Goal: Task Accomplishment & Management: Manage account settings

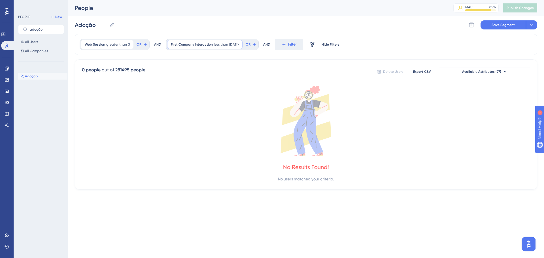
click at [208, 47] on div "First Company Interaction less than [DATE] [DATE] Remove" at bounding box center [204, 44] width 75 height 9
click at [240, 45] on icon at bounding box center [238, 44] width 3 height 3
click at [181, 49] on div at bounding box center [300, 147] width 487 height 217
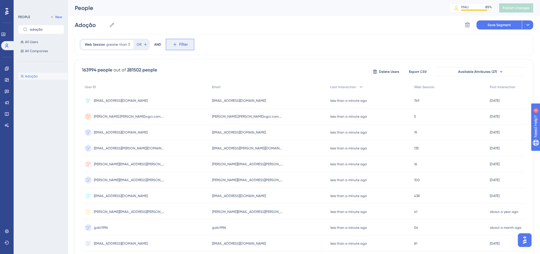
click at [184, 44] on span "Filter" at bounding box center [183, 44] width 9 height 7
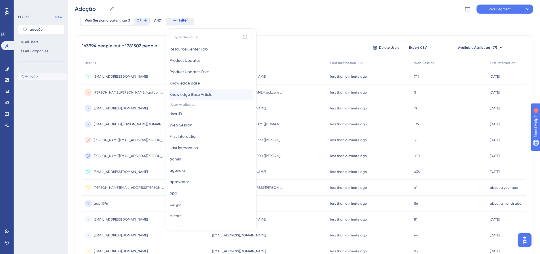
scroll to position [198, 0]
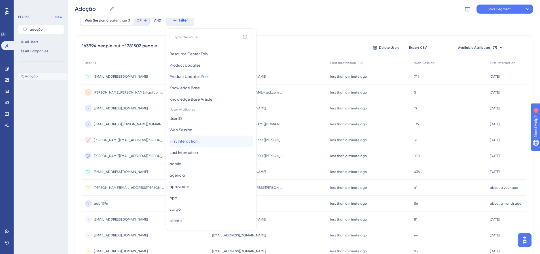
click at [197, 141] on span "First Interaction" at bounding box center [183, 141] width 28 height 7
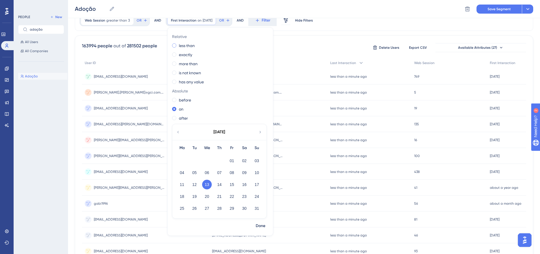
scroll to position [0, 0]
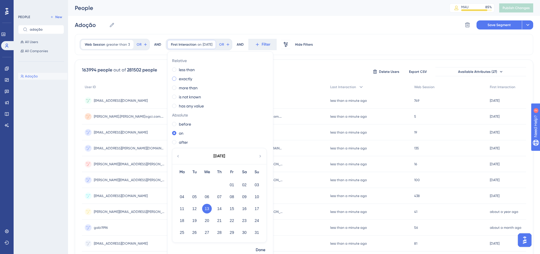
click at [187, 79] on label "exactly" at bounding box center [185, 78] width 13 height 7
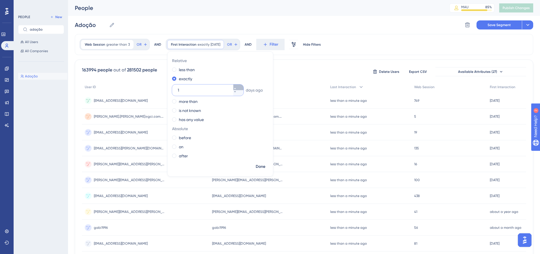
click at [236, 88] on icon at bounding box center [234, 88] width 3 height 3
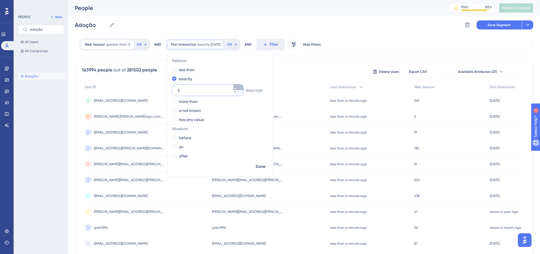
click at [236, 88] on icon at bounding box center [234, 88] width 3 height 3
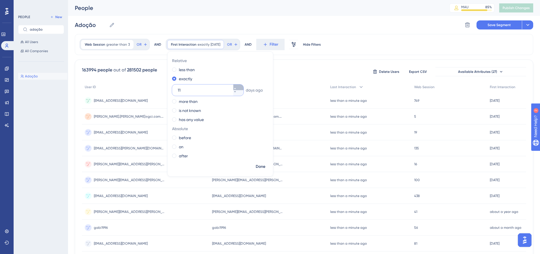
click at [236, 88] on icon at bounding box center [234, 88] width 3 height 3
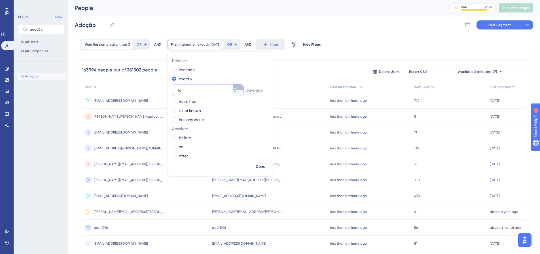
click at [236, 88] on icon at bounding box center [234, 88] width 3 height 3
type input "20"
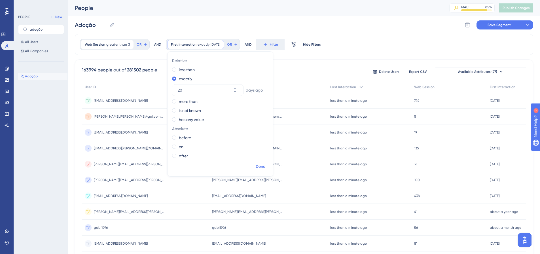
click at [261, 167] on span "Done" at bounding box center [261, 166] width 10 height 7
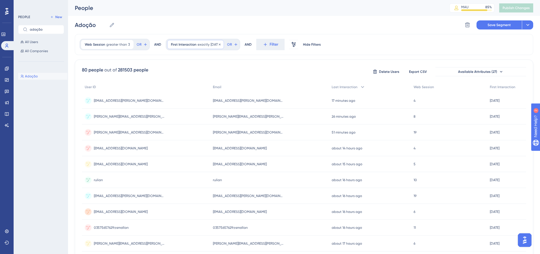
click at [174, 43] on span "First Interaction" at bounding box center [183, 44] width 25 height 5
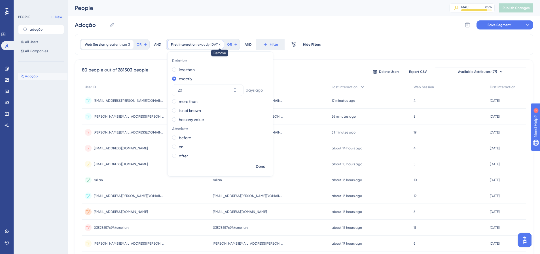
click at [220, 44] on icon at bounding box center [220, 44] width 2 height 2
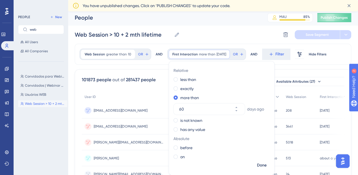
scroll to position [2, 0]
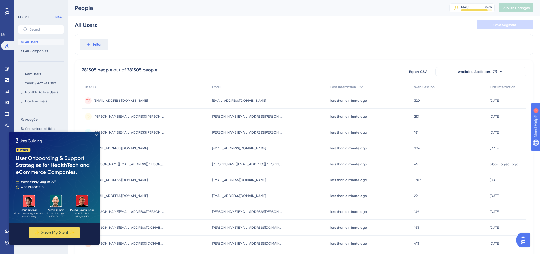
click at [103, 44] on button "Filter" at bounding box center [94, 44] width 28 height 11
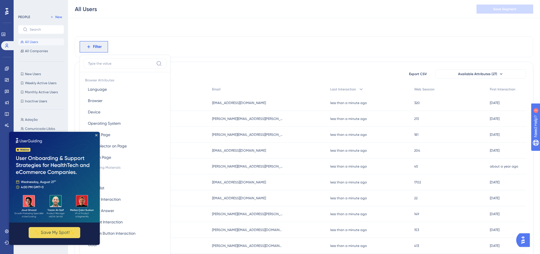
scroll to position [25, 0]
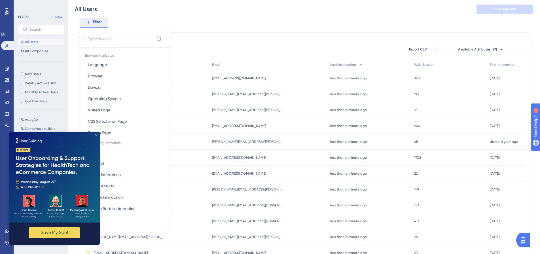
click at [96, 136] on icon "Close Preview" at bounding box center [96, 135] width 2 height 2
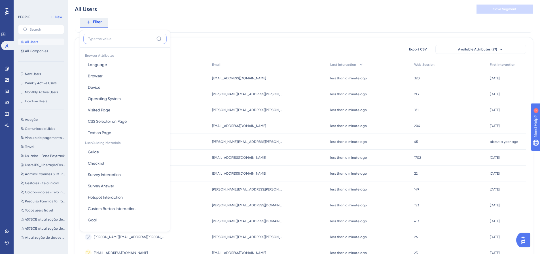
click at [104, 40] on input at bounding box center [121, 39] width 66 height 5
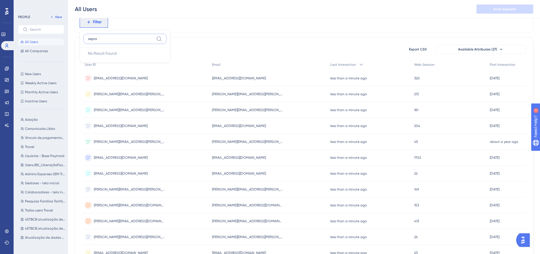
type input "sopro"
click at [90, 42] on label "sopro" at bounding box center [124, 39] width 83 height 10
click at [90, 41] on input "sopro" at bounding box center [121, 39] width 66 height 5
click at [90, 42] on label "sopro" at bounding box center [124, 39] width 83 height 10
click at [90, 41] on input "sopro" at bounding box center [121, 39] width 66 height 5
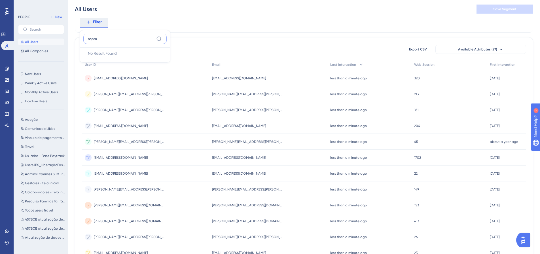
click at [92, 39] on input "sopro" at bounding box center [121, 39] width 66 height 5
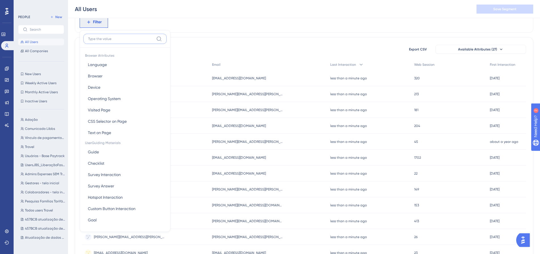
paste input "SOMPO"
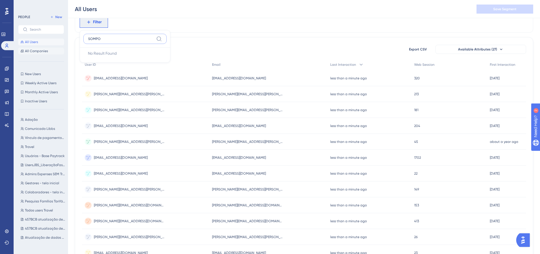
type input "SOMPO"
click at [35, 51] on span "All Companies" at bounding box center [36, 51] width 23 height 5
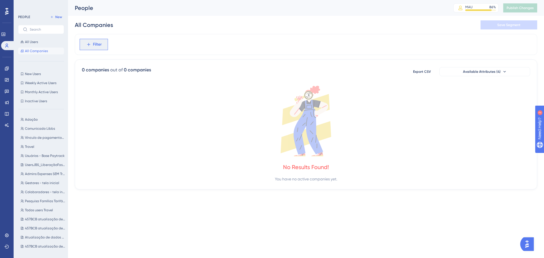
click at [103, 45] on button "Filter" at bounding box center [94, 44] width 28 height 11
click at [101, 122] on span "Last Company Interaction" at bounding box center [111, 121] width 47 height 7
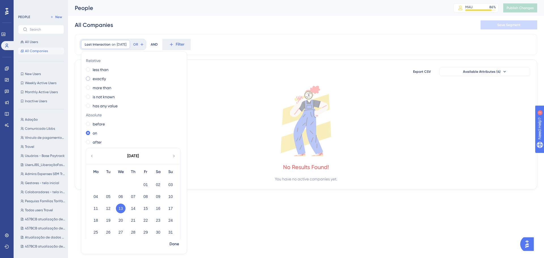
click at [98, 78] on label "exactly" at bounding box center [99, 78] width 13 height 7
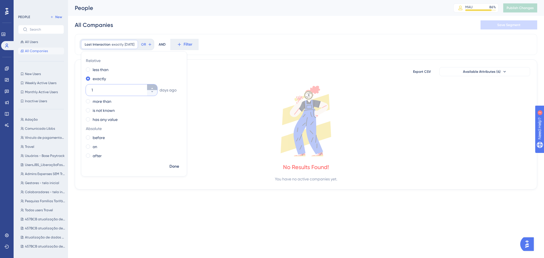
click at [152, 87] on icon at bounding box center [151, 88] width 3 height 3
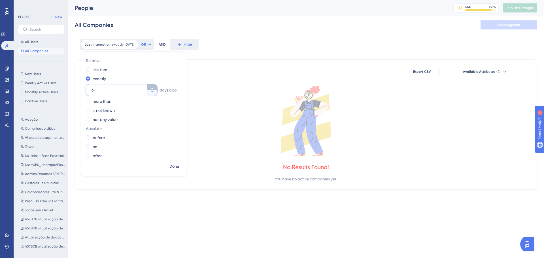
click at [152, 87] on icon at bounding box center [151, 88] width 3 height 3
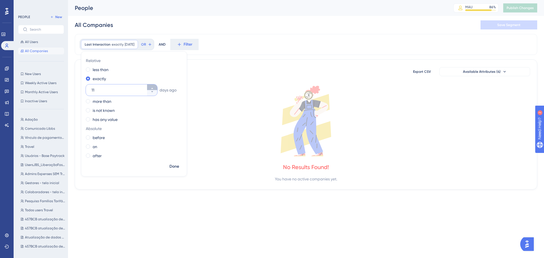
click at [152, 87] on icon at bounding box center [151, 88] width 3 height 3
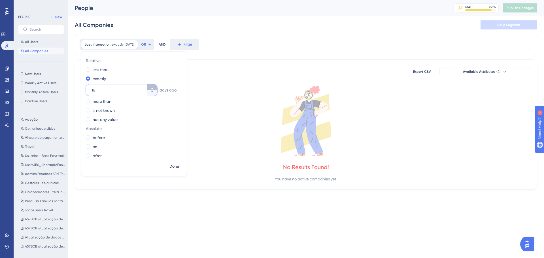
click at [152, 87] on icon at bounding box center [151, 88] width 3 height 3
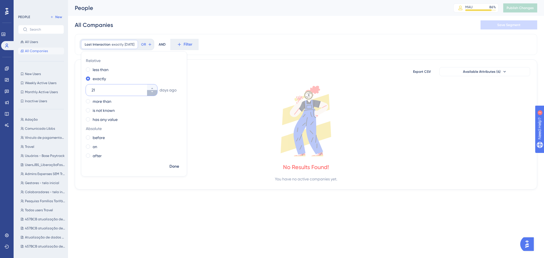
click at [151, 92] on icon at bounding box center [151, 91] width 3 height 3
type input "20"
click at [173, 165] on span "Done" at bounding box center [174, 166] width 10 height 7
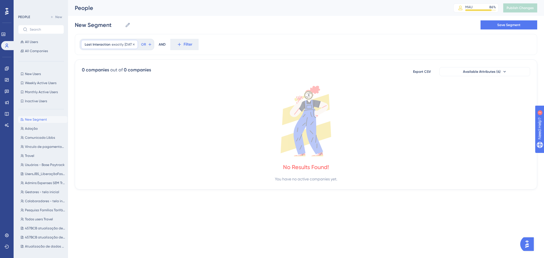
click at [122, 47] on div "Last Interaction exactly [DATE] [DATE] Remove" at bounding box center [109, 44] width 57 height 9
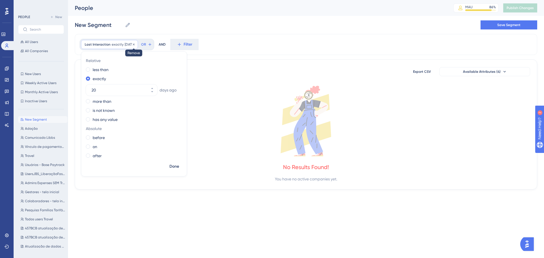
click at [135, 45] on icon at bounding box center [133, 44] width 3 height 3
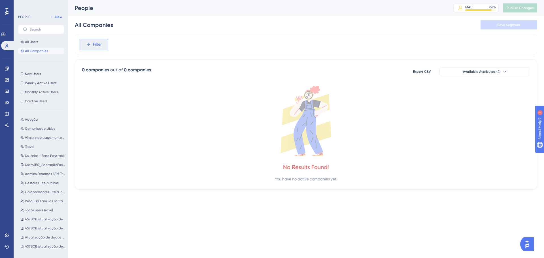
click at [103, 47] on button "Filter" at bounding box center [94, 44] width 28 height 11
click at [108, 110] on span "First Company Interaction" at bounding box center [111, 109] width 47 height 7
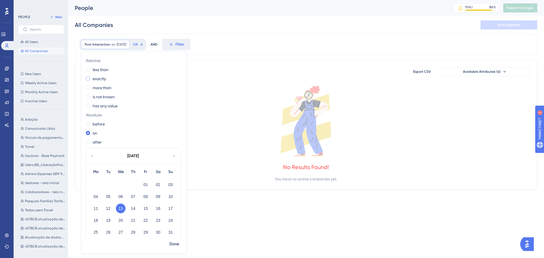
click at [88, 79] on span at bounding box center [88, 78] width 4 height 4
click at [92, 77] on input "radio" at bounding box center [92, 77] width 0 height 0
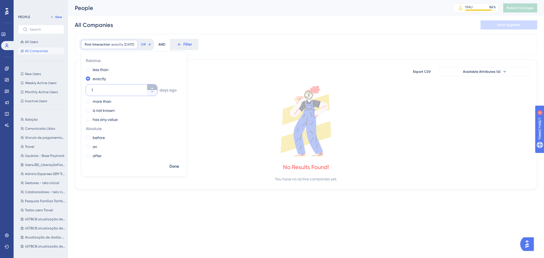
click at [152, 89] on icon at bounding box center [151, 88] width 3 height 3
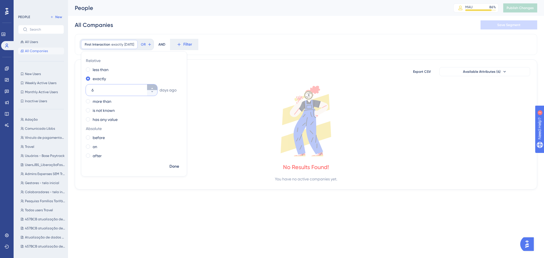
click at [152, 89] on icon at bounding box center [151, 88] width 3 height 3
click at [152, 90] on icon at bounding box center [151, 88] width 3 height 3
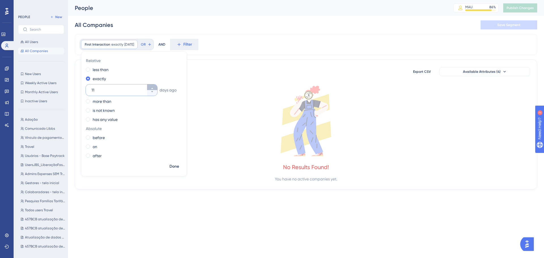
click at [152, 90] on icon at bounding box center [151, 88] width 3 height 3
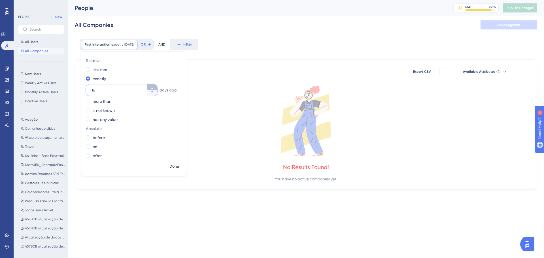
click at [152, 90] on icon at bounding box center [151, 88] width 3 height 3
click at [152, 90] on icon at bounding box center [151, 91] width 3 height 3
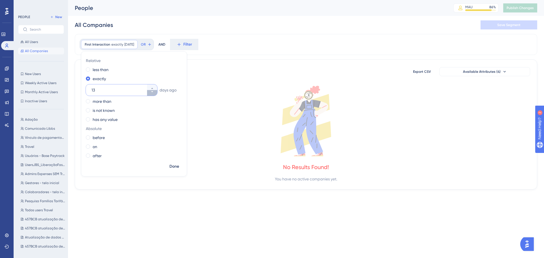
click at [152, 90] on icon at bounding box center [151, 91] width 3 height 3
click at [152, 90] on div at bounding box center [152, 89] width 10 height 11
click at [146, 90] on input "12" at bounding box center [119, 90] width 54 height 7
click at [152, 90] on icon at bounding box center [151, 88] width 3 height 3
click at [153, 93] on icon at bounding box center [151, 91] width 3 height 3
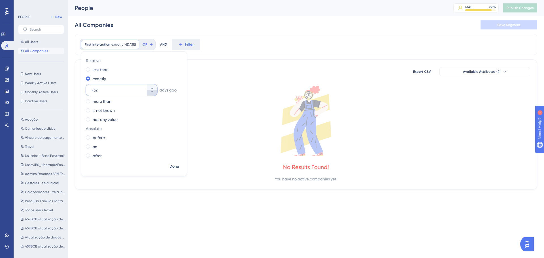
click at [153, 93] on icon at bounding box center [151, 91] width 3 height 3
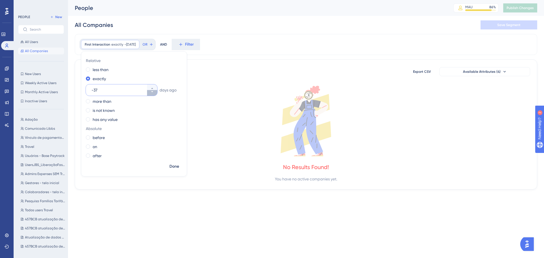
click at [153, 93] on icon at bounding box center [151, 91] width 3 height 3
click at [153, 88] on icon at bounding box center [151, 88] width 3 height 3
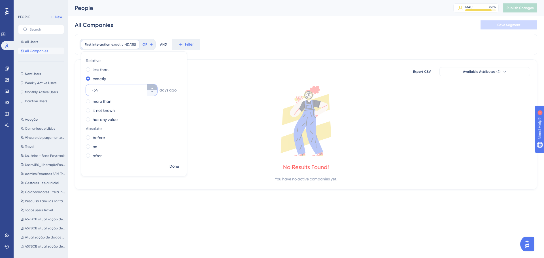
click at [153, 88] on icon at bounding box center [151, 88] width 3 height 3
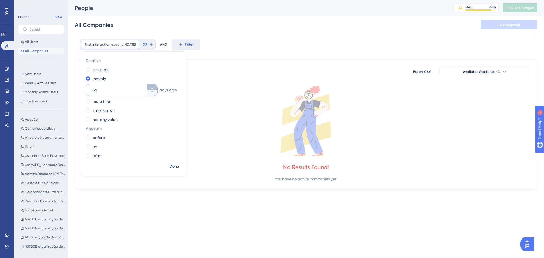
click at [153, 88] on icon at bounding box center [151, 88] width 3 height 3
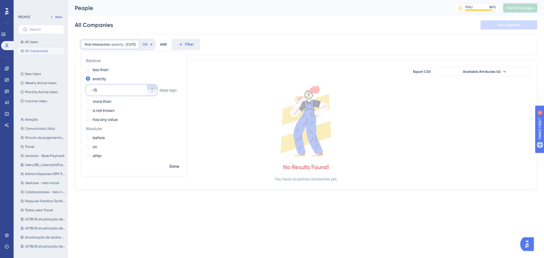
click at [153, 88] on icon at bounding box center [151, 88] width 3 height 3
click at [152, 89] on icon at bounding box center [151, 88] width 3 height 3
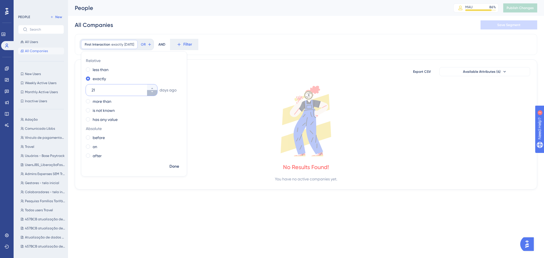
click at [151, 93] on icon at bounding box center [151, 91] width 3 height 3
type input "20"
click at [177, 169] on span "Done" at bounding box center [174, 166] width 10 height 7
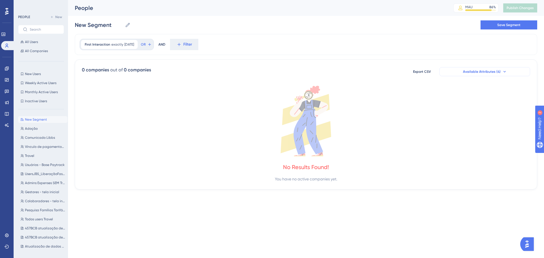
click at [490, 71] on span "Available Attributes (4)" at bounding box center [482, 71] width 38 height 5
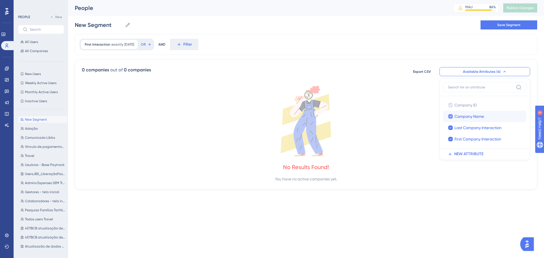
click at [475, 115] on span "Company Name" at bounding box center [468, 116] width 29 height 7
checkbox input "false"
click at [463, 127] on span "Last Company Interaction" at bounding box center [477, 127] width 47 height 7
checkbox input "false"
click at [416, 116] on icon at bounding box center [306, 121] width 448 height 71
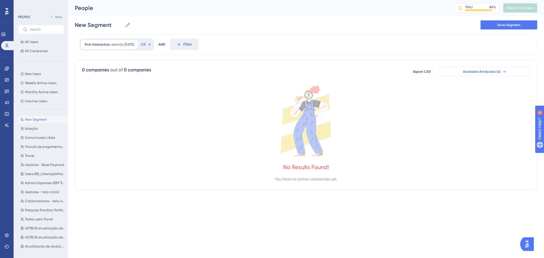
click at [485, 70] on span "Available Attributes (4)" at bounding box center [482, 71] width 38 height 5
click at [456, 155] on span "NEW ATTRIBUTE" at bounding box center [468, 154] width 29 height 7
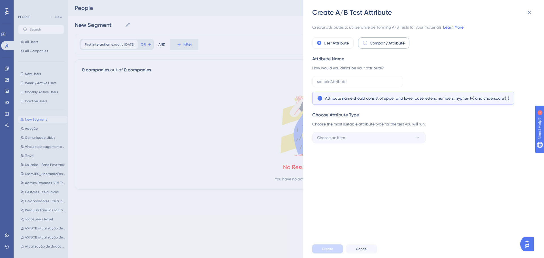
click at [366, 45] on div "Company Attribute" at bounding box center [383, 42] width 51 height 11
click at [530, 11] on icon at bounding box center [529, 13] width 4 height 4
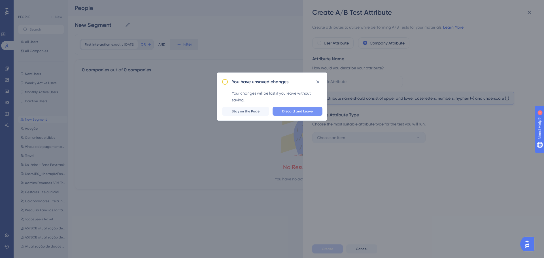
click at [292, 112] on span "Discard and Leave" at bounding box center [297, 111] width 31 height 5
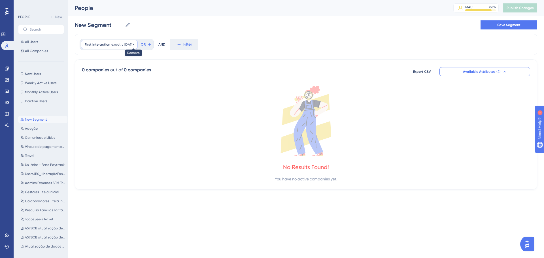
click at [135, 45] on icon at bounding box center [133, 44] width 3 height 3
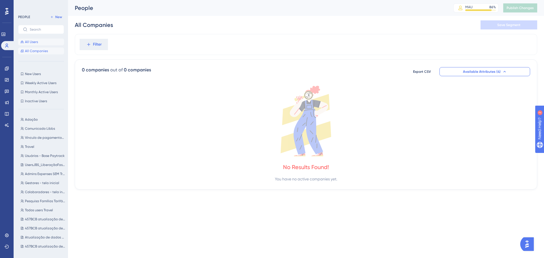
click at [32, 41] on span "All Users" at bounding box center [31, 42] width 13 height 5
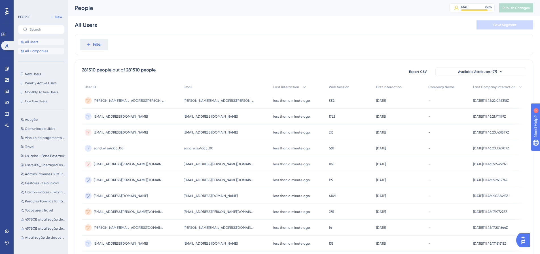
click at [30, 51] on span "All Companies" at bounding box center [36, 51] width 23 height 5
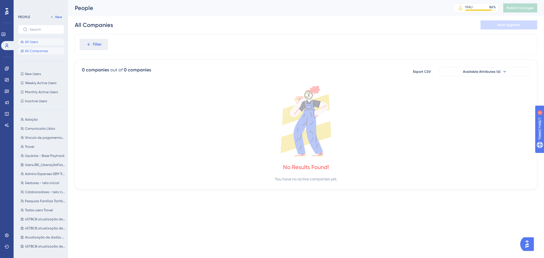
click at [36, 41] on span "All Users" at bounding box center [31, 42] width 13 height 5
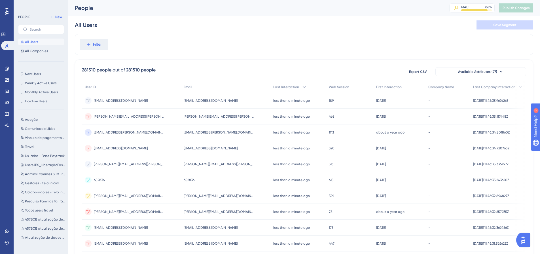
click at [37, 77] on div "New Users New Users Weekly Active Users Weekly Active Users Monthly Active User…" at bounding box center [41, 88] width 46 height 34
click at [37, 75] on span "New Users" at bounding box center [33, 74] width 16 height 5
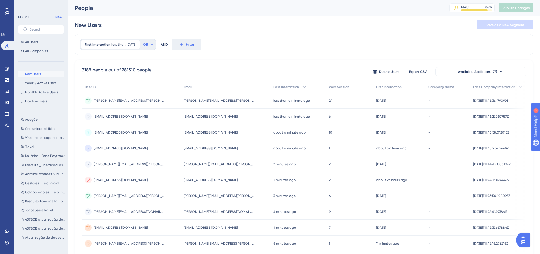
scroll to position [0, 4]
click at [478, 70] on span "Available Attributes (27)" at bounding box center [477, 71] width 39 height 5
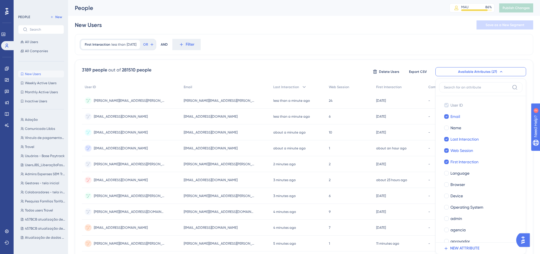
scroll to position [39, 4]
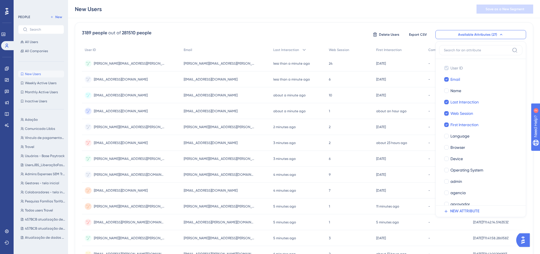
click at [478, 71] on div "User ID" at bounding box center [483, 68] width 67 height 7
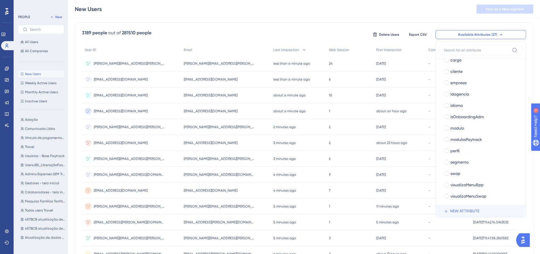
click at [459, 211] on span "NEW ATTRIBUTE" at bounding box center [464, 211] width 29 height 7
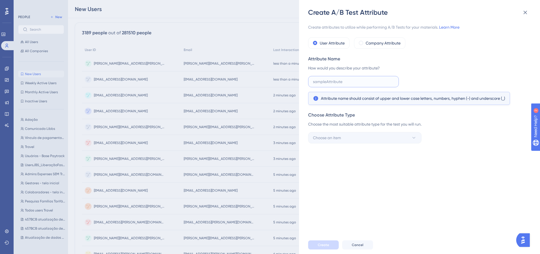
click at [342, 82] on input "text" at bounding box center [353, 81] width 81 height 6
click at [523, 10] on icon at bounding box center [525, 12] width 7 height 7
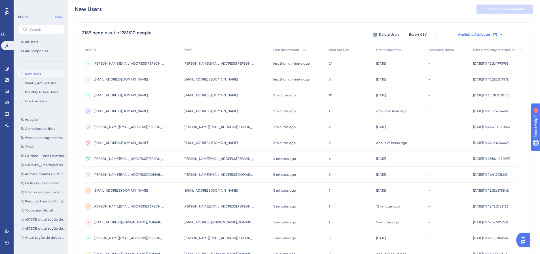
click at [481, 34] on span "Available Attributes (27)" at bounding box center [477, 34] width 39 height 5
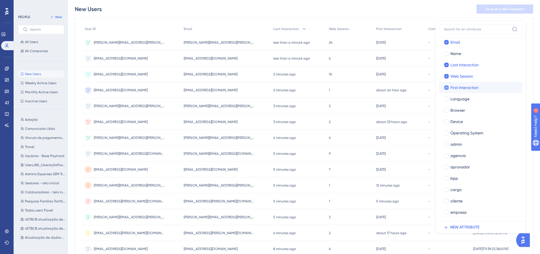
scroll to position [0, 0]
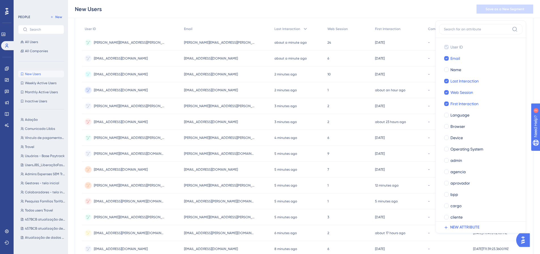
click at [417, 3] on div "New Users Save as a New Segment" at bounding box center [304, 9] width 472 height 18
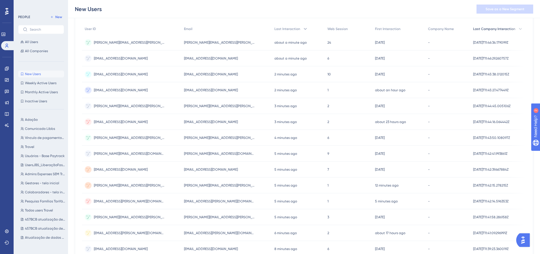
click at [494, 30] on span "Last Company Interaction" at bounding box center [494, 29] width 42 height 5
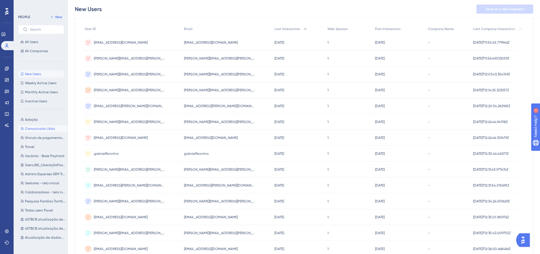
click at [39, 129] on span "Comunicado Libbs" at bounding box center [40, 128] width 30 height 5
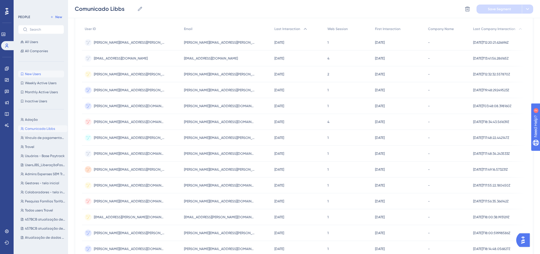
click at [36, 74] on span "New Users" at bounding box center [33, 74] width 16 height 5
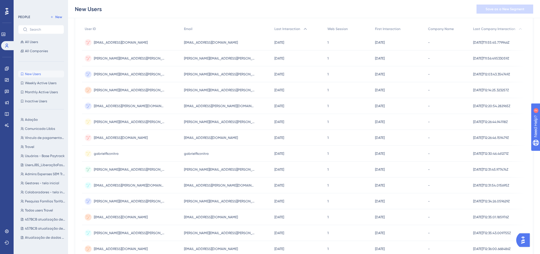
click at [33, 71] on button "New Users New Users" at bounding box center [41, 74] width 46 height 7
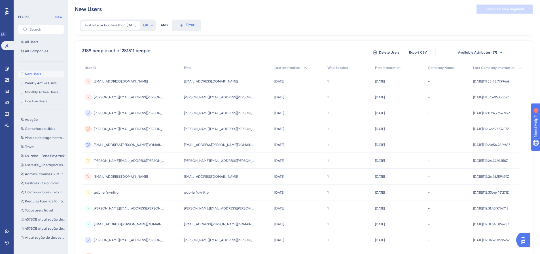
scroll to position [0, 4]
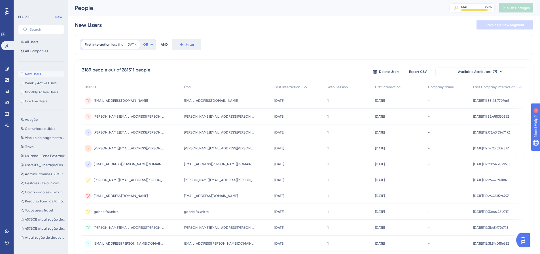
click at [119, 45] on span "less than" at bounding box center [118, 44] width 14 height 5
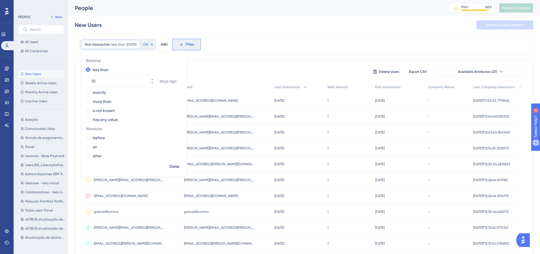
click at [190, 42] on span "Filter" at bounding box center [190, 44] width 9 height 7
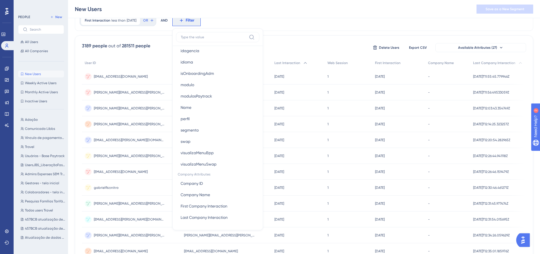
scroll to position [83, 4]
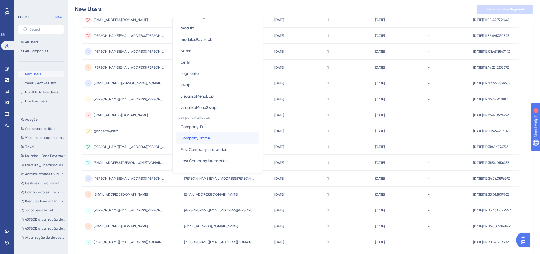
click at [209, 139] on span "Company Name" at bounding box center [194, 138] width 29 height 7
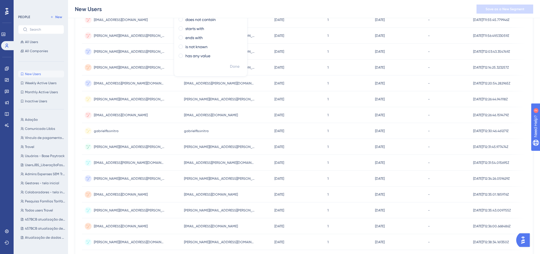
scroll to position [0, 4]
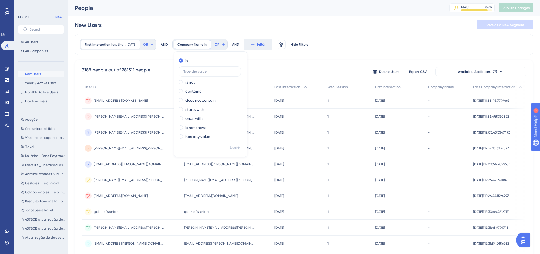
click at [209, 44] on icon at bounding box center [206, 44] width 3 height 3
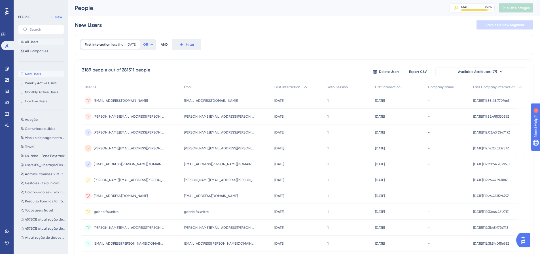
click at [38, 42] on button "All Users" at bounding box center [41, 42] width 46 height 7
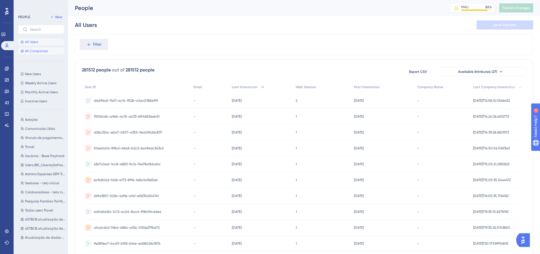
click at [30, 50] on span "All Companies" at bounding box center [36, 51] width 23 height 5
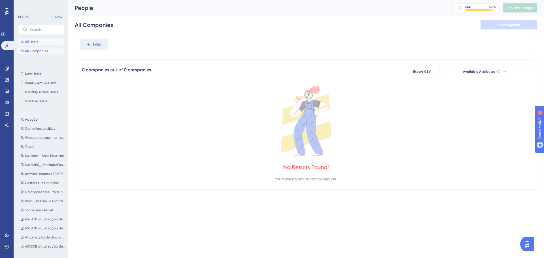
click at [34, 42] on span "All Users" at bounding box center [31, 42] width 13 height 5
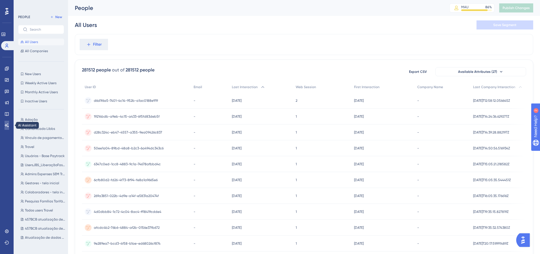
click at [5, 126] on icon at bounding box center [7, 125] width 5 height 5
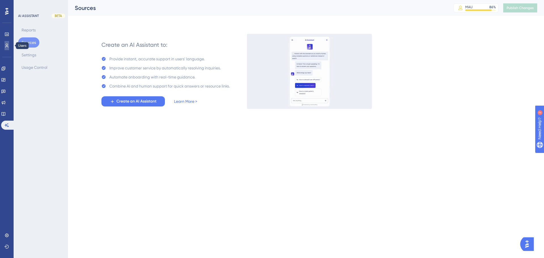
click at [6, 44] on icon at bounding box center [7, 45] width 5 height 5
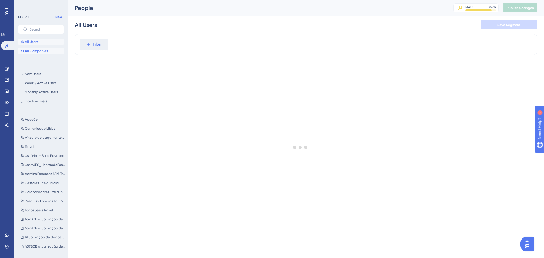
click at [27, 51] on span "All Companies" at bounding box center [36, 51] width 23 height 5
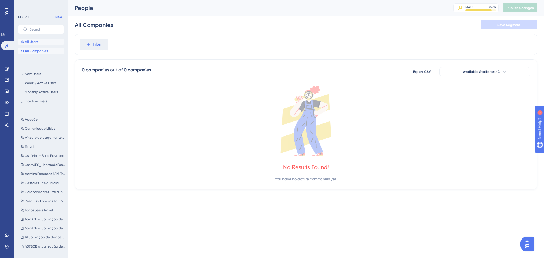
click at [33, 44] on button "All Users" at bounding box center [41, 42] width 46 height 7
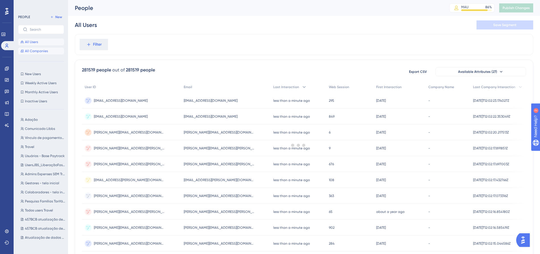
click at [35, 51] on span "All Companies" at bounding box center [36, 51] width 23 height 5
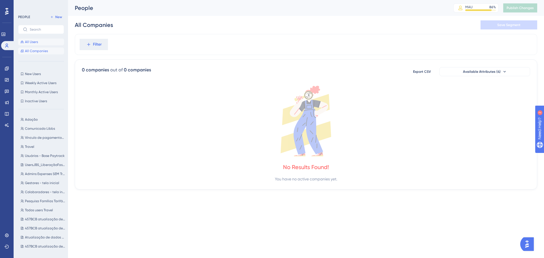
click at [37, 42] on span "All Users" at bounding box center [31, 42] width 13 height 5
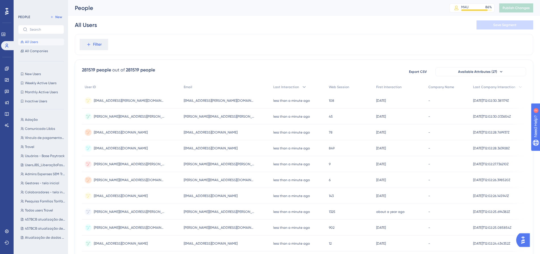
scroll to position [0, 4]
click at [486, 87] on span "Last Company Interaction" at bounding box center [494, 87] width 42 height 5
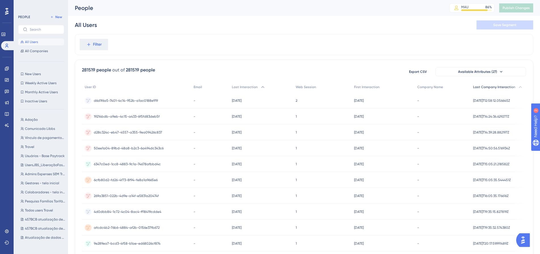
click at [483, 86] on span "Last Company Interaction" at bounding box center [494, 87] width 42 height 5
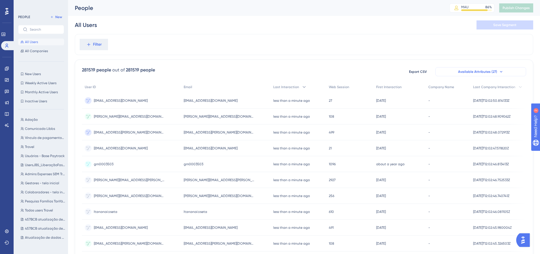
click at [469, 71] on span "Available Attributes (27)" at bounding box center [477, 71] width 39 height 5
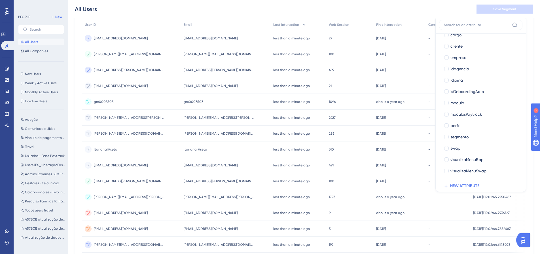
scroll to position [11, 4]
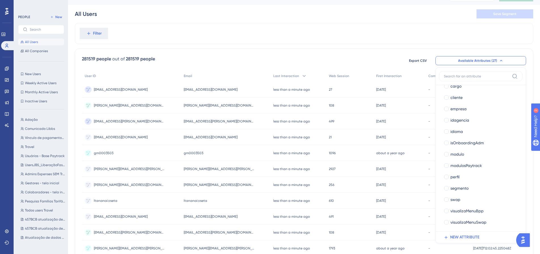
click at [367, 49] on div "281519 people out of 281519 people Export CSV Available Attributes (27) User ID…" at bounding box center [304, 236] width 458 height 376
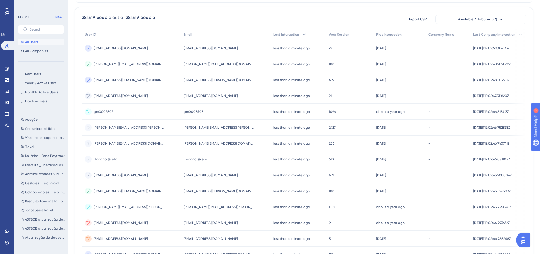
scroll to position [0, 4]
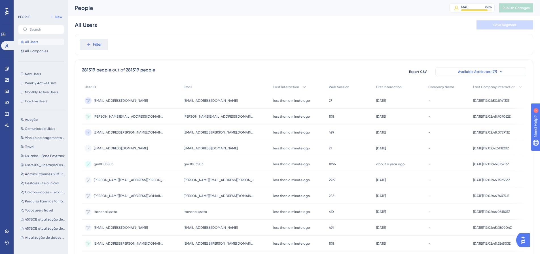
click at [471, 68] on button "Available Attributes (27)" at bounding box center [480, 71] width 91 height 9
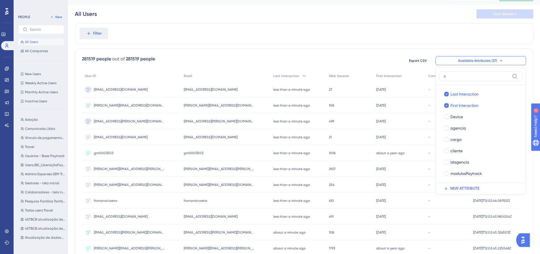
scroll to position [0, 0]
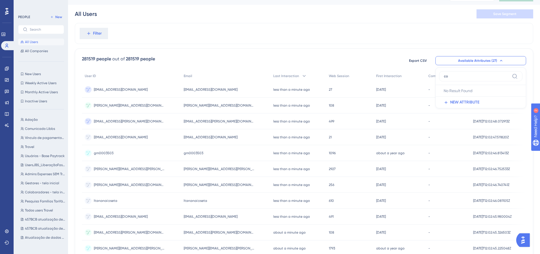
type input "c"
type input "l"
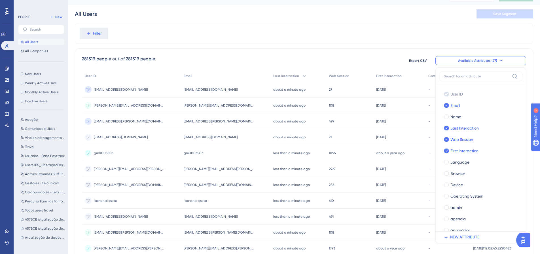
click at [375, 39] on div "Filter" at bounding box center [304, 33] width 458 height 21
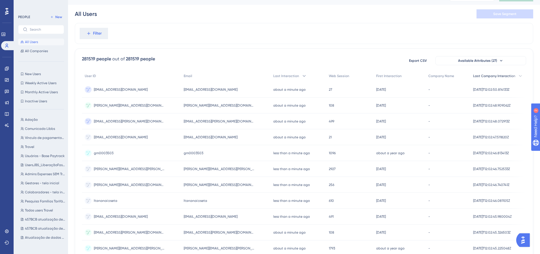
click at [517, 75] on icon at bounding box center [520, 76] width 6 height 6
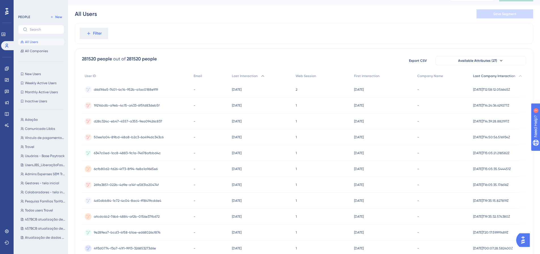
click at [517, 76] on icon at bounding box center [520, 76] width 6 height 6
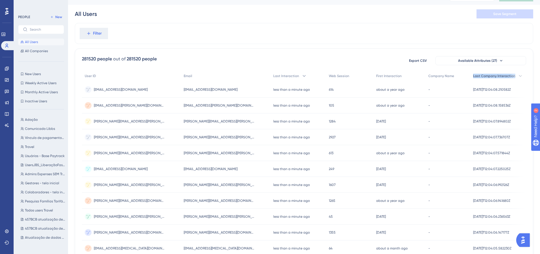
drag, startPoint x: 470, startPoint y: 76, endPoint x: 510, endPoint y: 77, distance: 40.5
click at [510, 77] on span "Last Company Interaction" at bounding box center [494, 76] width 42 height 5
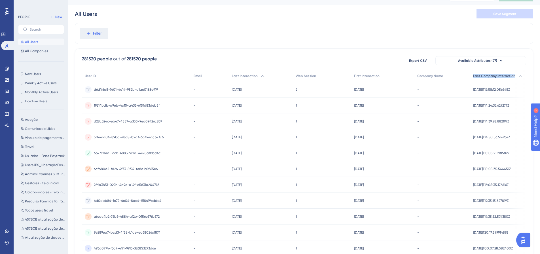
copy span "Last Company Interaction"
click at [482, 59] on span "Available Attributes (27)" at bounding box center [477, 60] width 39 height 5
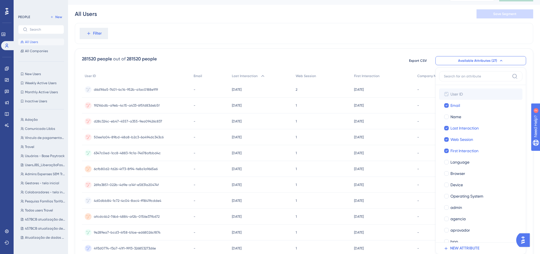
scroll to position [45, 4]
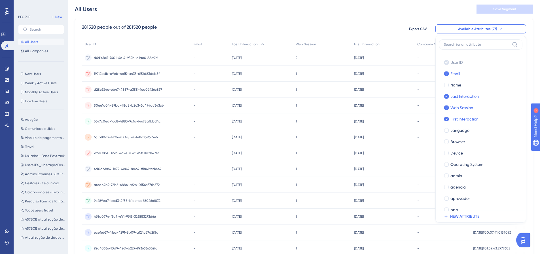
type input "Last Company Interaction"
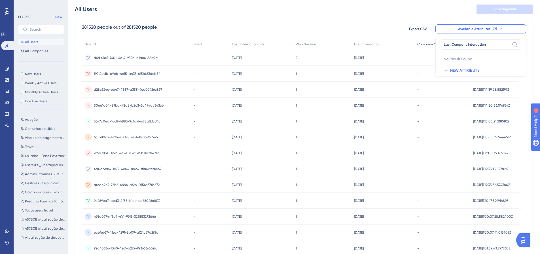
drag, startPoint x: 446, startPoint y: 44, endPoint x: 430, endPoint y: 46, distance: 16.0
click at [430, 46] on div "281520 people out of 281520 people Export CSV Available Attributes (27) Last Co…" at bounding box center [304, 205] width 458 height 376
click at [474, 28] on span "Available Attributes (27)" at bounding box center [477, 29] width 39 height 5
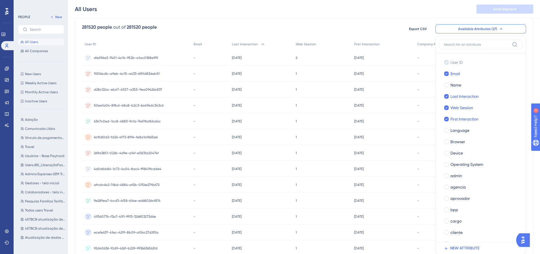
scroll to position [63, 4]
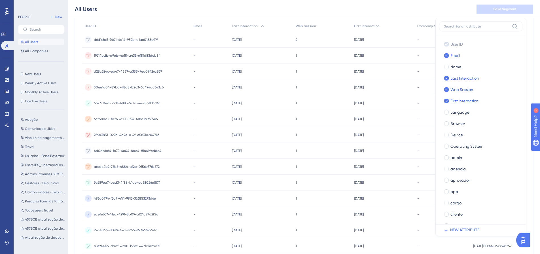
click at [453, 228] on span "NEW ATTRIBUTE" at bounding box center [464, 230] width 29 height 7
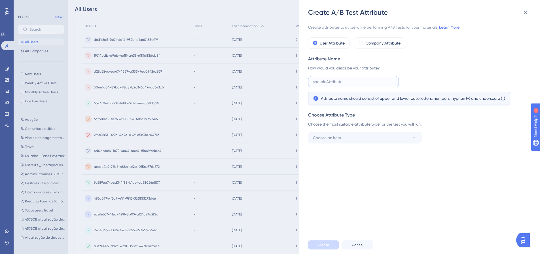
click at [313, 84] on input "text" at bounding box center [353, 81] width 81 height 6
paste input "First Company Interaction"
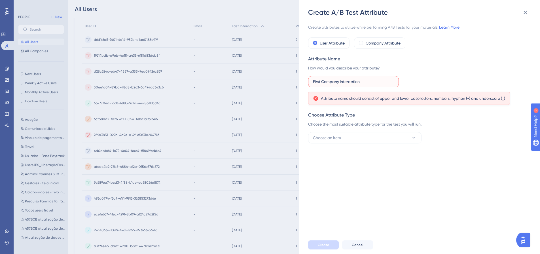
click at [313, 82] on input "First Company Interaction" at bounding box center [353, 81] width 81 height 6
type input "First Company Interaction"
click at [362, 42] on span at bounding box center [361, 43] width 4 height 4
click at [365, 42] on input "radio" at bounding box center [365, 42] width 0 height 0
click at [450, 27] on link "Learn More" at bounding box center [449, 27] width 20 height 5
